Goal: Download file/media

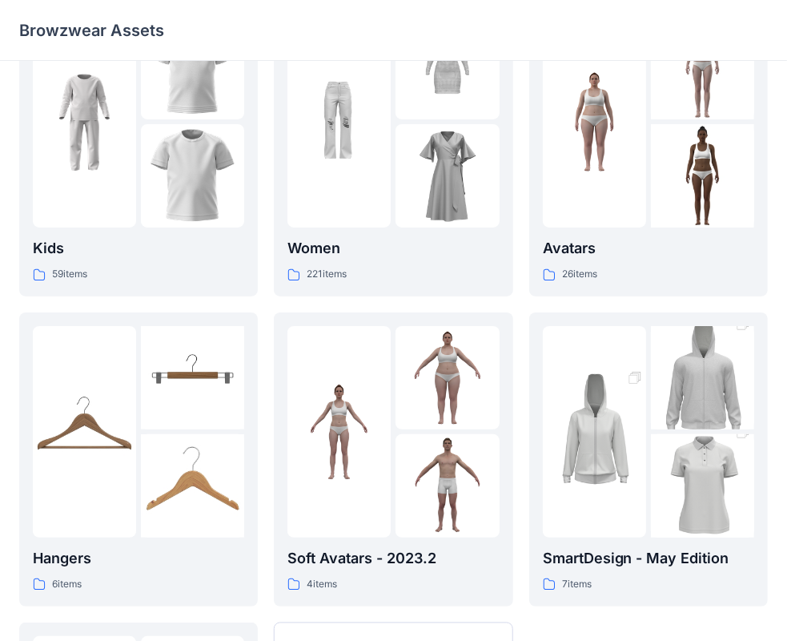
scroll to position [80, 0]
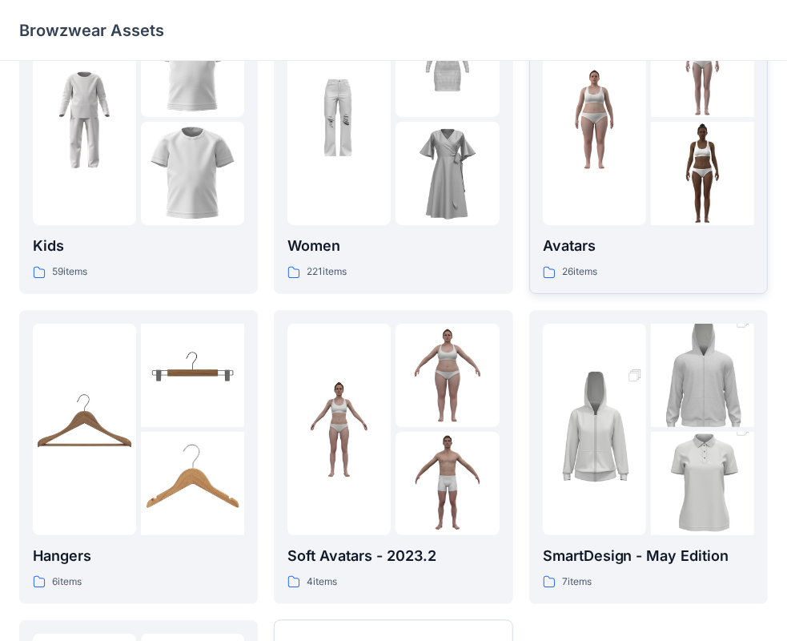
click at [604, 254] on p "Avatars" at bounding box center [648, 246] width 211 height 22
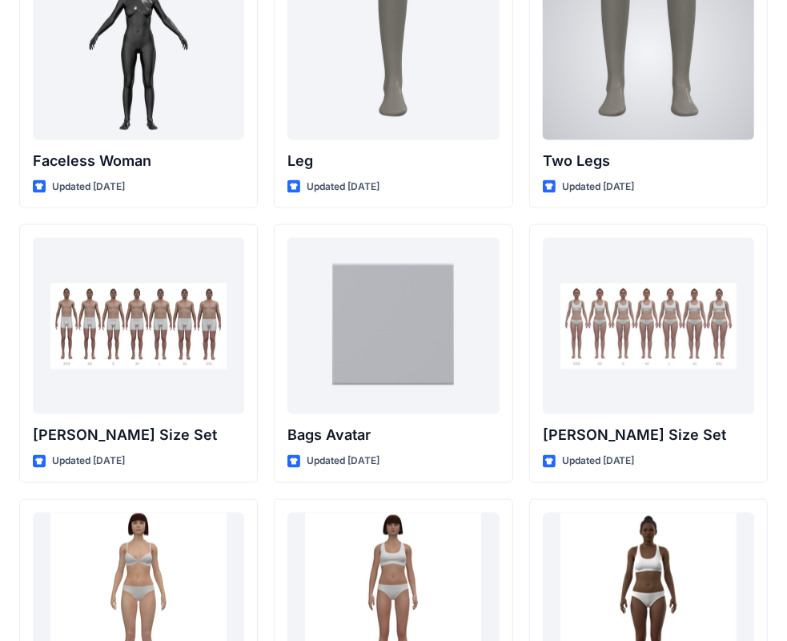
scroll to position [1522, 0]
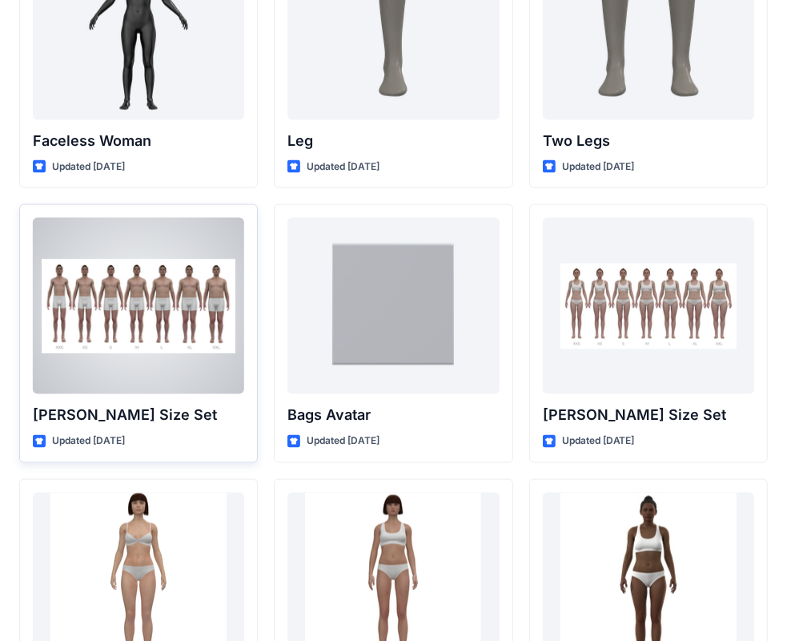
click at [157, 343] on div at bounding box center [138, 306] width 211 height 176
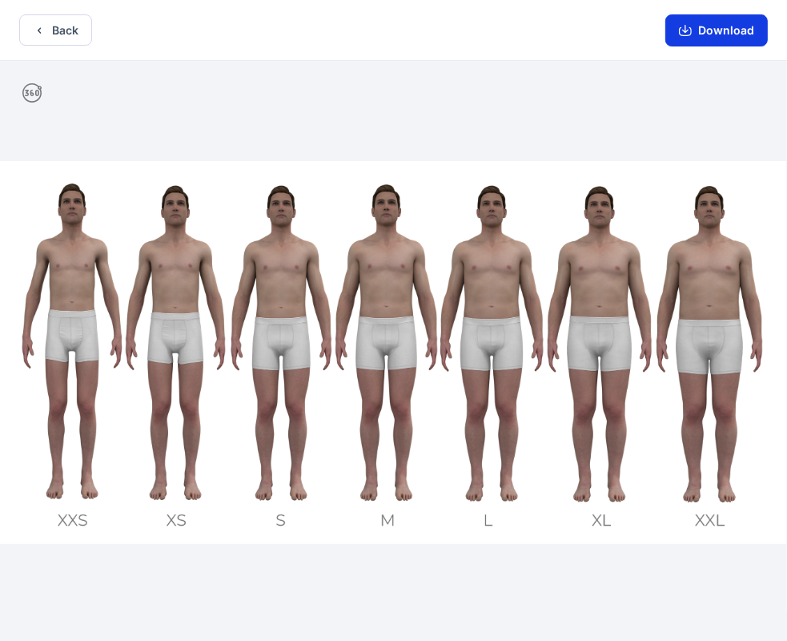
click at [699, 33] on button "Download" at bounding box center [716, 30] width 103 height 32
click at [710, 19] on button "Download" at bounding box center [716, 30] width 103 height 32
